Goal: Task Accomplishment & Management: Manage account settings

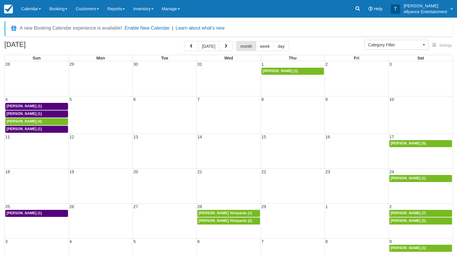
select select
click at [205, 47] on button "today" at bounding box center [208, 46] width 21 height 10
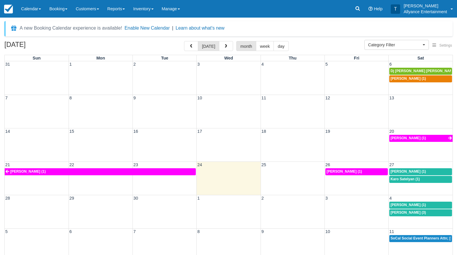
click at [398, 189] on div "21 22 23 24 25 26 27 Jose A Barros (1) Jose A Barros (1) Angela Arista (1) Karo…" at bounding box center [229, 178] width 448 height 33
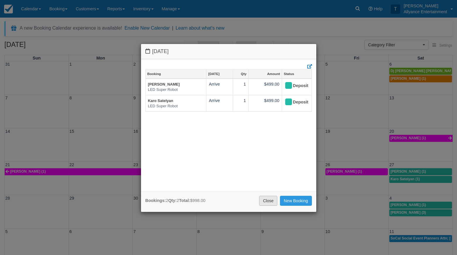
click at [265, 198] on link "Close" at bounding box center [268, 201] width 18 height 10
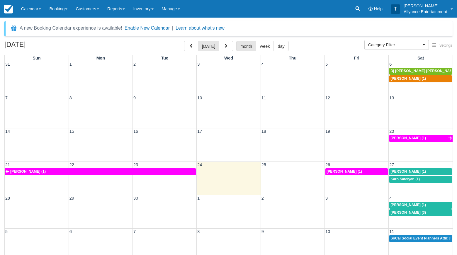
click at [403, 189] on div "21 22 23 24 25 26 27 Jose A Barros (1) Jose A Barros (1) Angela Arista (1) Karo…" at bounding box center [229, 178] width 448 height 33
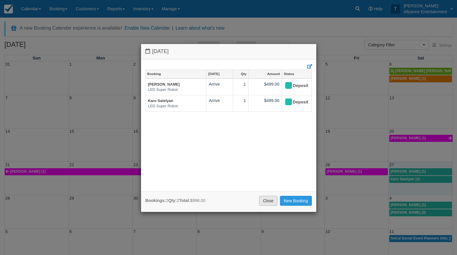
click at [271, 201] on link "Close" at bounding box center [268, 201] width 18 height 10
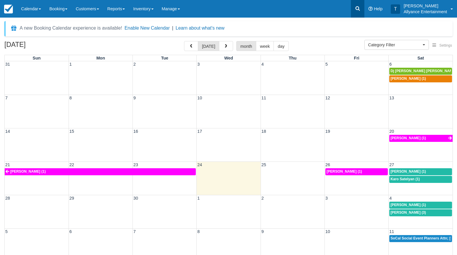
click at [359, 6] on icon at bounding box center [358, 9] width 6 height 6
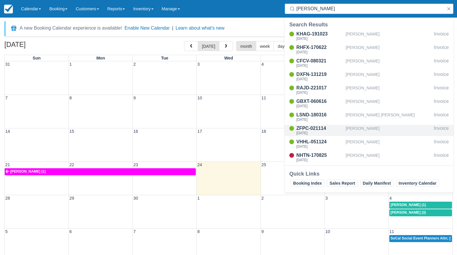
type input "javier"
click at [315, 127] on div "ZFPC-021114" at bounding box center [319, 128] width 47 height 7
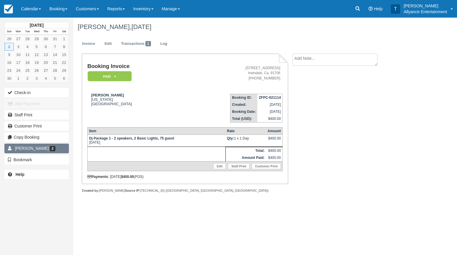
click at [61, 147] on link "Javier Fausto Larin 2" at bounding box center [36, 148] width 65 height 9
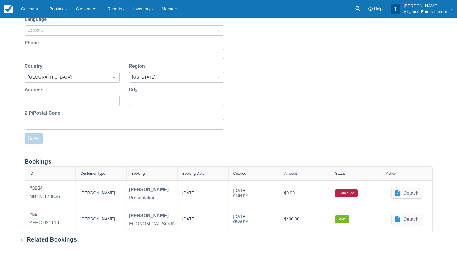
scroll to position [108, 0]
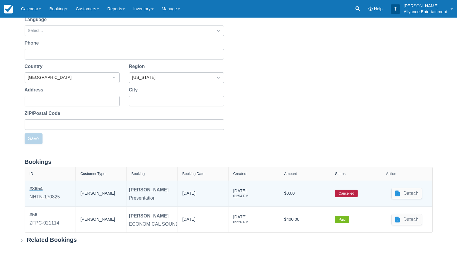
click at [45, 196] on div "NHTN-170825" at bounding box center [45, 197] width 30 height 7
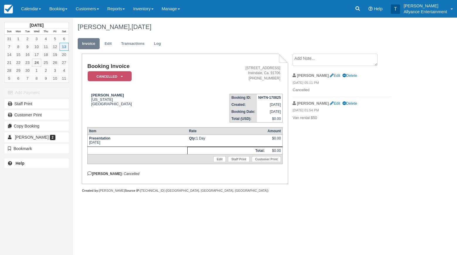
click at [124, 76] on em "Cancelled" at bounding box center [110, 76] width 44 height 10
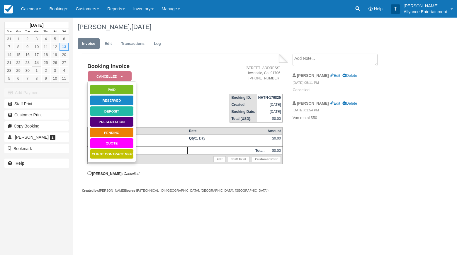
click at [116, 100] on link "Reserved" at bounding box center [112, 100] width 44 height 10
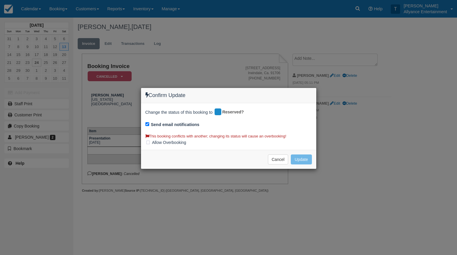
click at [146, 123] on input "Send email notifications" at bounding box center [147, 124] width 4 height 4
checkbox input "false"
click at [303, 156] on button "Update" at bounding box center [301, 160] width 21 height 10
click at [149, 140] on label "Allow Overbooking" at bounding box center [167, 142] width 45 height 9
checkbox input "true"
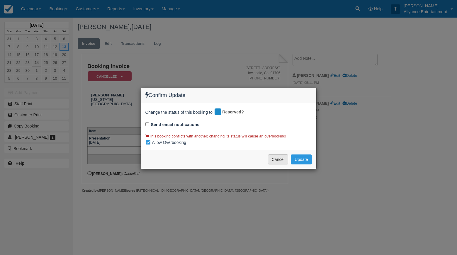
click at [272, 159] on button "Cancel" at bounding box center [278, 160] width 21 height 10
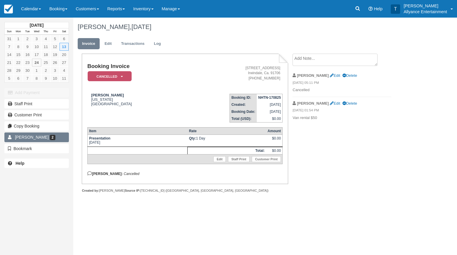
click at [58, 138] on link "Javier Fausto Larin 2" at bounding box center [36, 137] width 65 height 9
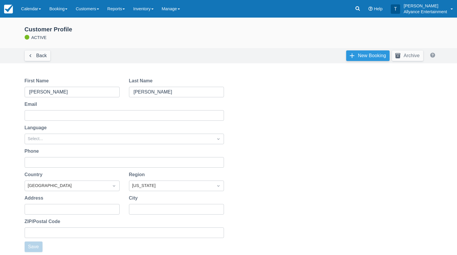
click at [349, 51] on link "New Booking" at bounding box center [367, 55] width 43 height 11
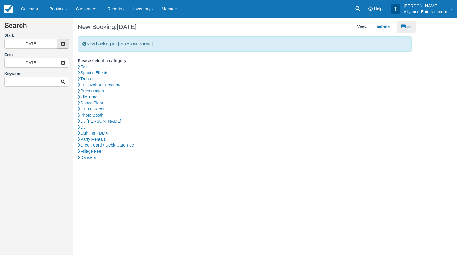
click at [62, 47] on span at bounding box center [63, 44] width 12 height 10
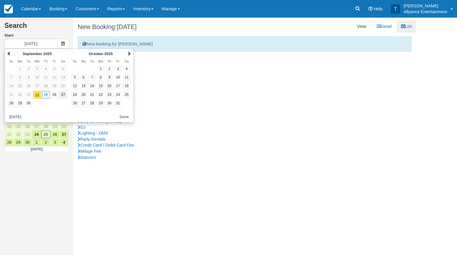
click at [62, 94] on link "27" at bounding box center [63, 95] width 8 height 8
type input "[DATE]"
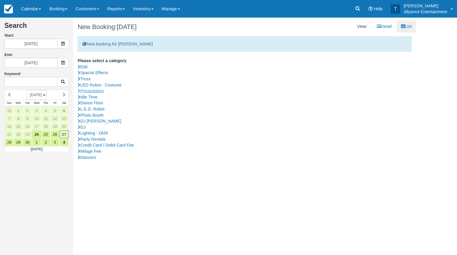
click at [93, 90] on link "Presentation" at bounding box center [245, 91] width 334 height 6
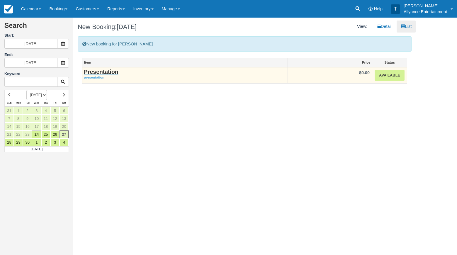
click at [99, 72] on strong "Presentation" at bounding box center [101, 72] width 35 height 6
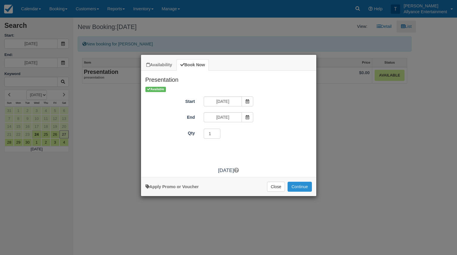
click at [295, 188] on button "Continue" at bounding box center [300, 187] width 24 height 10
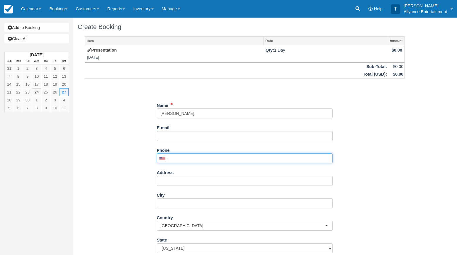
click at [188, 158] on input "Phone" at bounding box center [245, 158] width 176 height 10
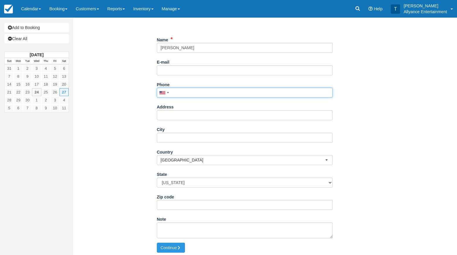
scroll to position [65, 0]
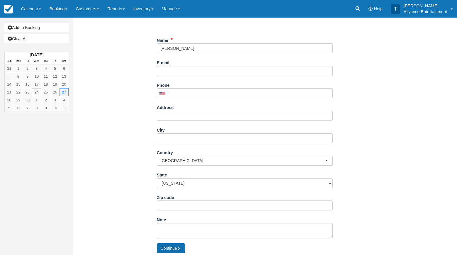
click at [168, 247] on button "Continue" at bounding box center [171, 248] width 28 height 10
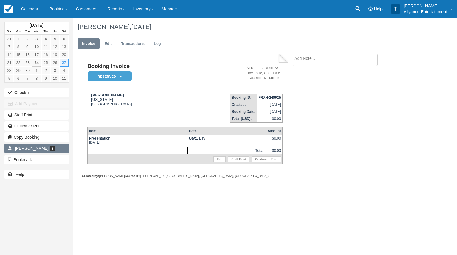
click at [37, 147] on span "[PERSON_NAME]" at bounding box center [32, 148] width 34 height 5
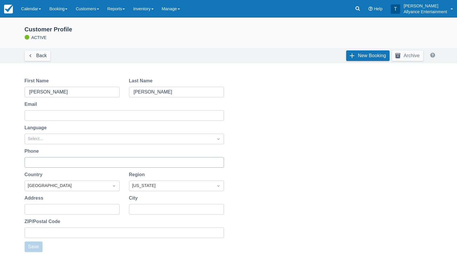
click at [50, 163] on input "Phone" at bounding box center [123, 162] width 189 height 11
type input "3232522849"
click at [48, 208] on input "Address" at bounding box center [71, 209] width 84 height 11
type input "320 S. Sixth St."
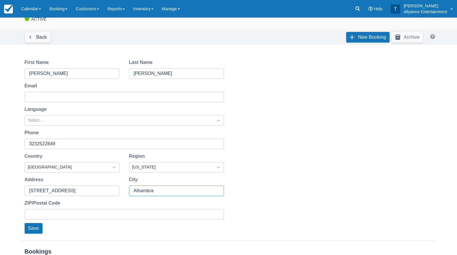
scroll to position [21, 0]
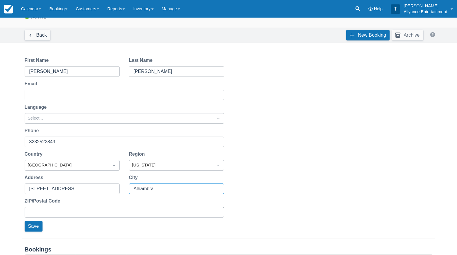
type input "Alhambra"
click at [60, 215] on input "ZIP/Postal Code" at bounding box center [123, 212] width 189 height 11
type input "91801"
click at [32, 227] on button "Save" at bounding box center [34, 226] width 18 height 11
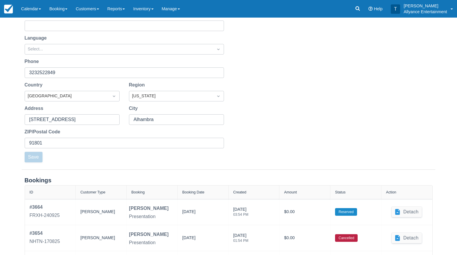
scroll to position [90, 0]
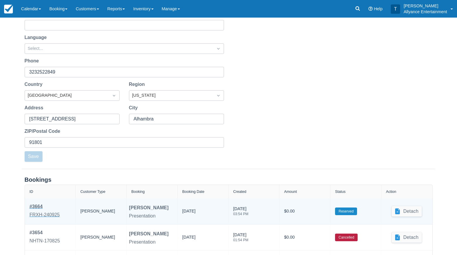
click at [43, 208] on div "# 3664" at bounding box center [45, 206] width 30 height 7
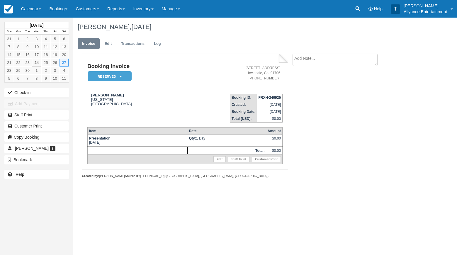
click at [326, 59] on textarea at bounding box center [335, 60] width 85 height 12
type textarea "[PERSON_NAME]. Will Pick up [DATE] Morning"
click at [325, 92] on input "Show on invoice" at bounding box center [325, 92] width 4 height 4
checkbox input "true"
click at [303, 94] on button "Create" at bounding box center [306, 93] width 26 height 10
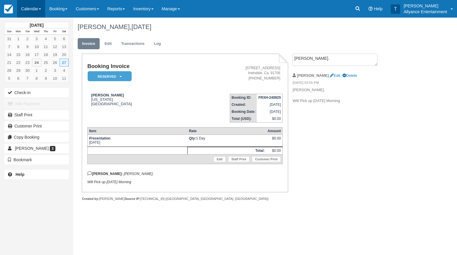
click at [25, 8] on link "Calendar" at bounding box center [31, 9] width 28 height 18
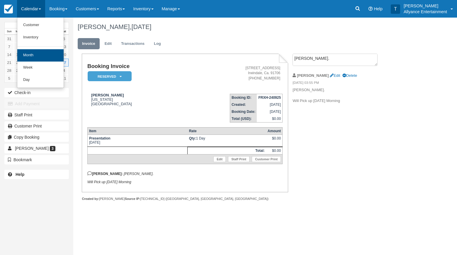
click at [31, 55] on link "Month" at bounding box center [40, 55] width 46 height 12
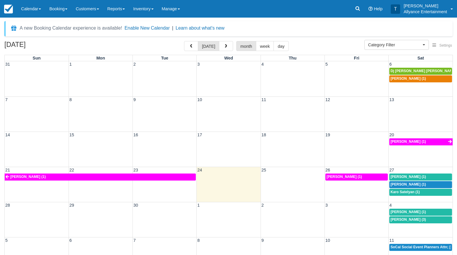
select select
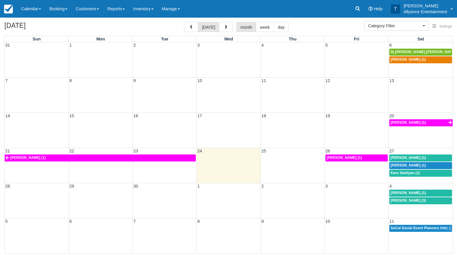
scroll to position [19, 0]
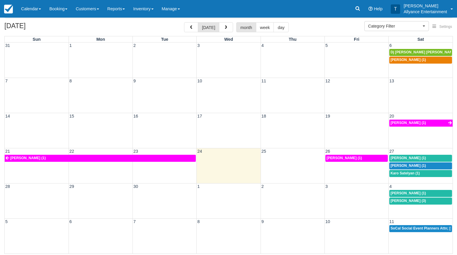
click at [409, 207] on div "28 29 30 1 2 3 4 [PERSON_NAME] (1) [PERSON_NAME] (3)" at bounding box center [229, 200] width 448 height 35
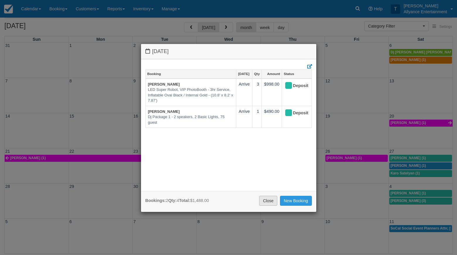
click at [268, 201] on link "Close" at bounding box center [268, 201] width 18 height 10
